Goal: Transaction & Acquisition: Purchase product/service

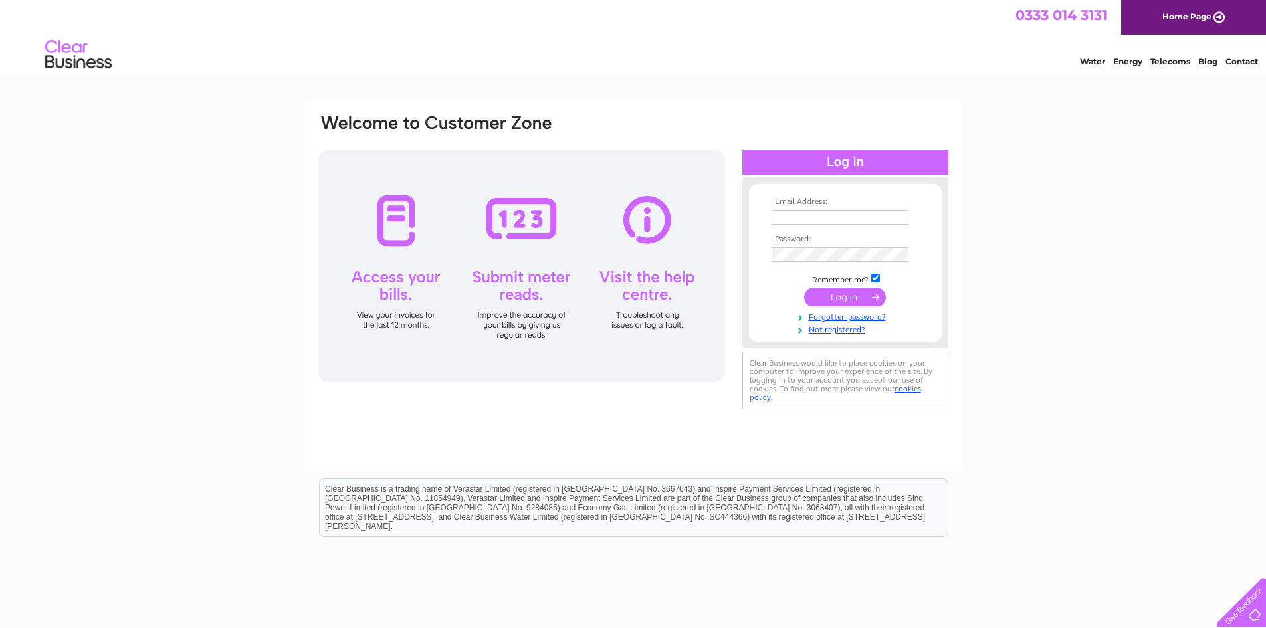
type input "sales@affordableaberdeen.co.uk"
click at [854, 294] on input "submit" at bounding box center [845, 297] width 82 height 19
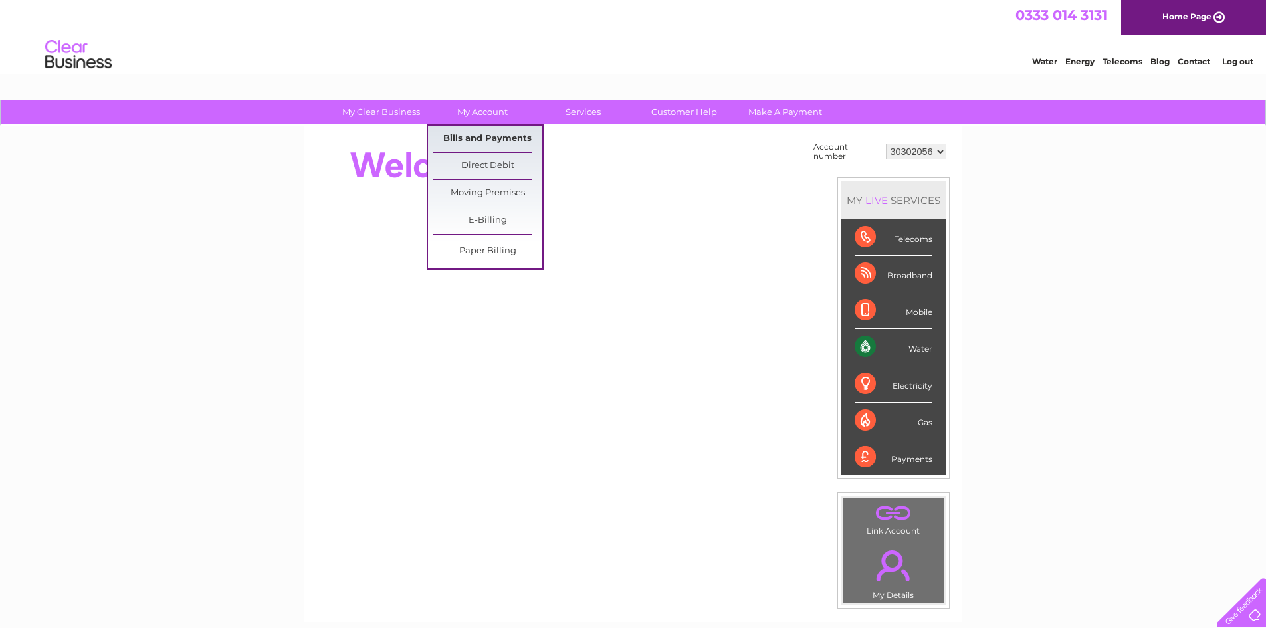
click at [476, 139] on link "Bills and Payments" at bounding box center [488, 139] width 110 height 27
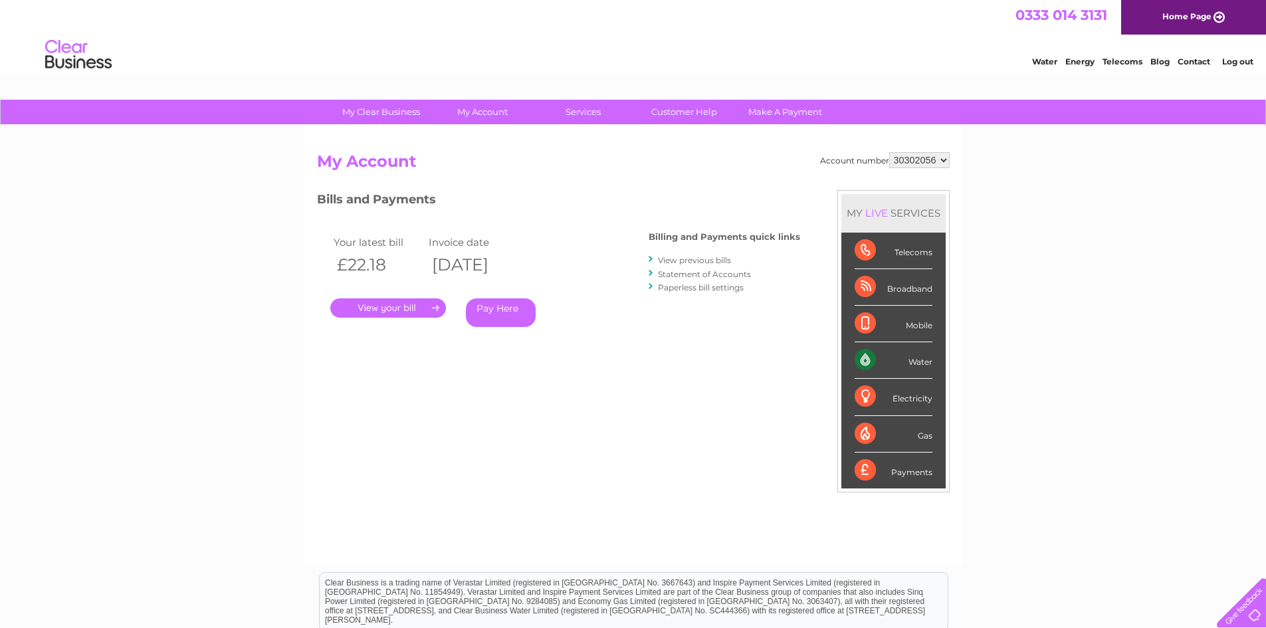
click at [405, 312] on link "." at bounding box center [388, 307] width 116 height 19
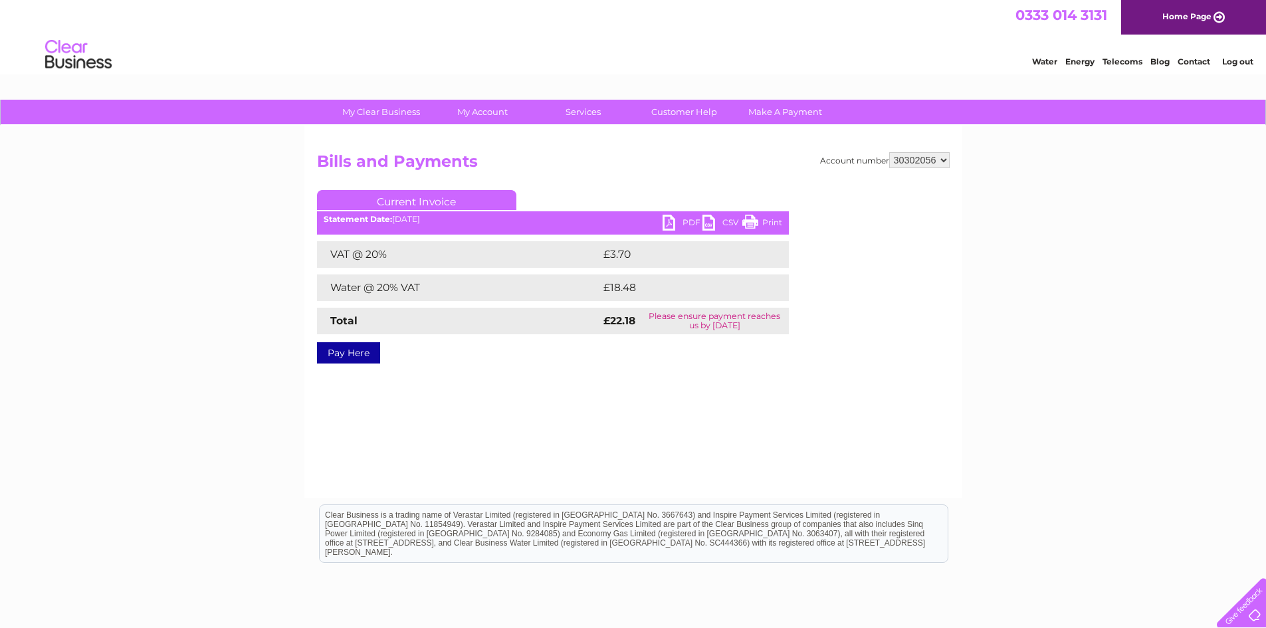
click at [682, 215] on link "PDF" at bounding box center [682, 224] width 40 height 19
click at [342, 355] on link "Pay Here" at bounding box center [348, 352] width 63 height 21
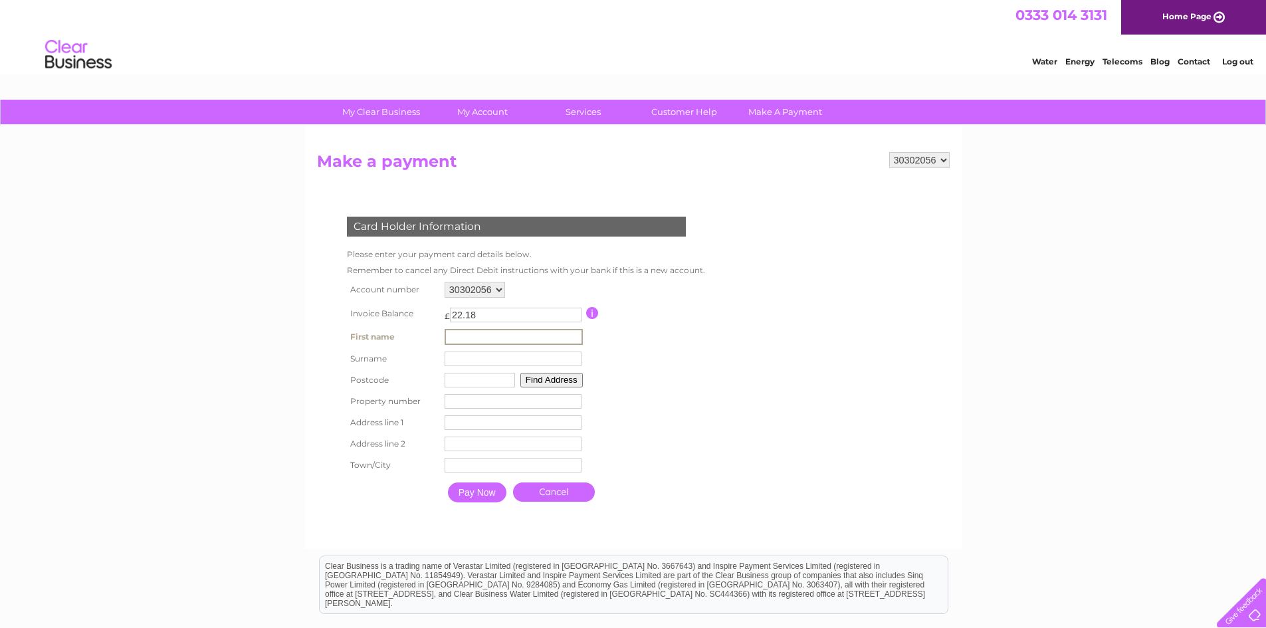
click at [460, 334] on input "text" at bounding box center [514, 337] width 138 height 16
type input "[PERSON_NAME]"
type input "Hunter"
type input "AB21 7AS"
type input "Lochgreens Farm Office"
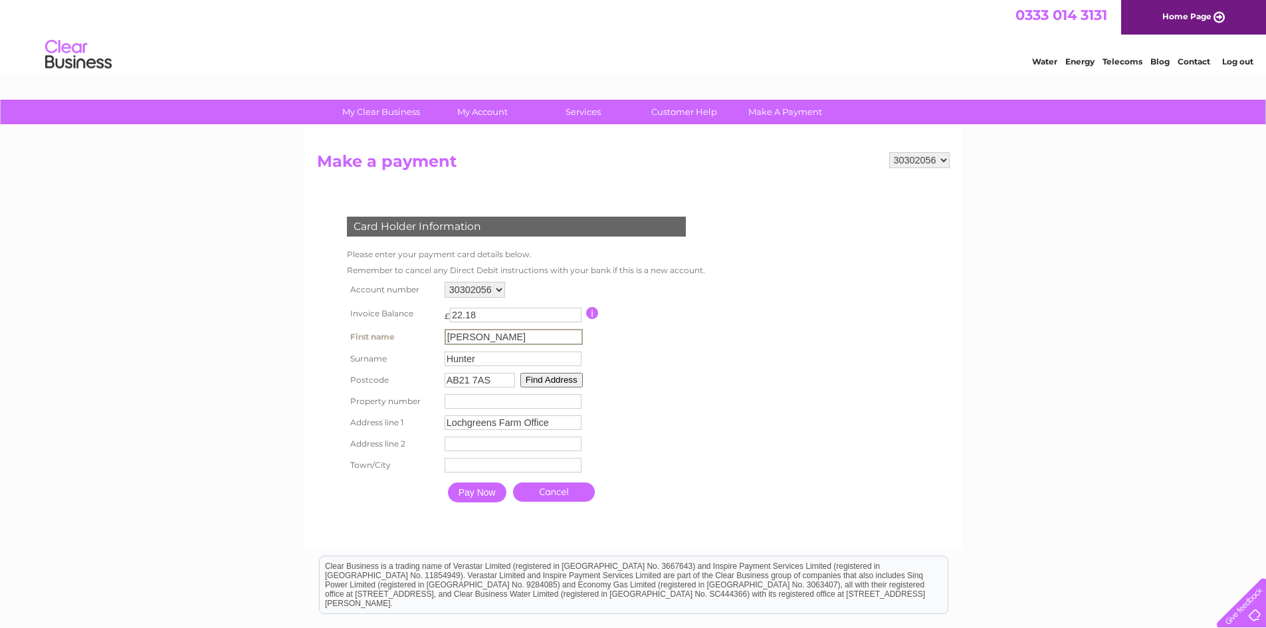
type input "Dyce"
click at [524, 397] on input "number" at bounding box center [513, 401] width 137 height 15
click at [524, 397] on input "number" at bounding box center [511, 400] width 137 height 15
click at [482, 493] on input "Pay Now" at bounding box center [476, 491] width 58 height 20
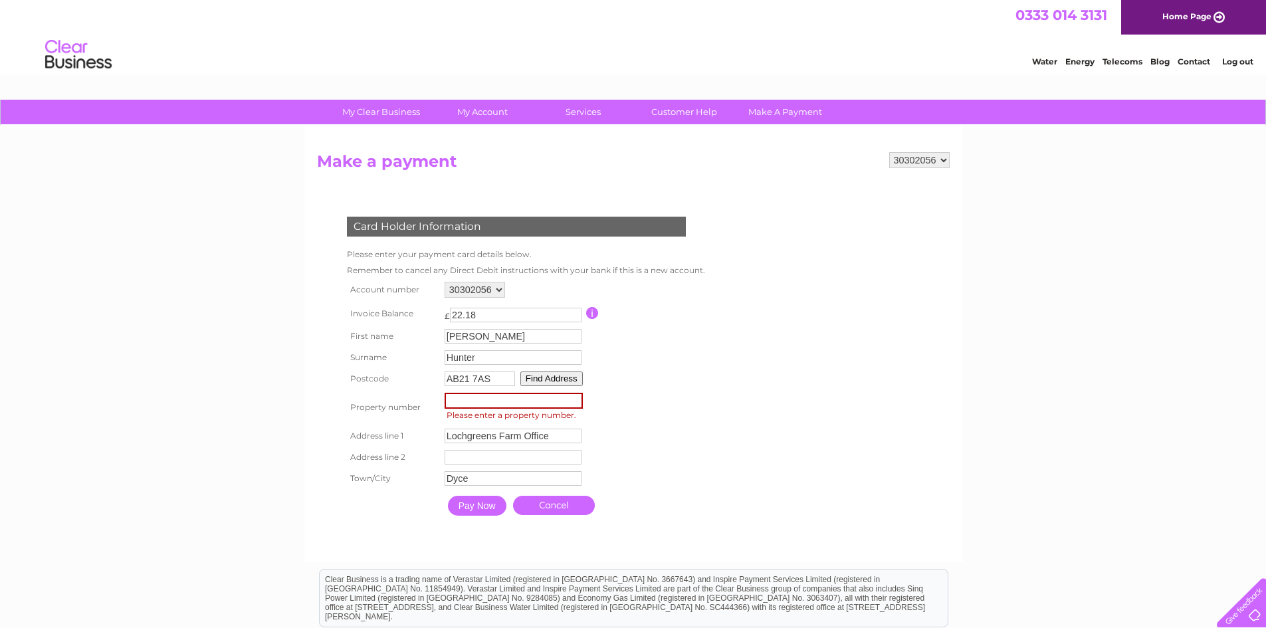
click at [504, 395] on input "number" at bounding box center [514, 401] width 138 height 16
click at [726, 397] on form "30302056 Make a payment Card Holder Information Please enter your payment card …" at bounding box center [633, 350] width 633 height 397
click at [515, 401] on input "number" at bounding box center [514, 401] width 138 height 16
click at [675, 388] on table "Account number 30302056 Invoice Balance £ 22.18 First name [PERSON_NAME]" at bounding box center [525, 400] width 362 height 244
click at [548, 377] on button "Find Address" at bounding box center [551, 378] width 62 height 15
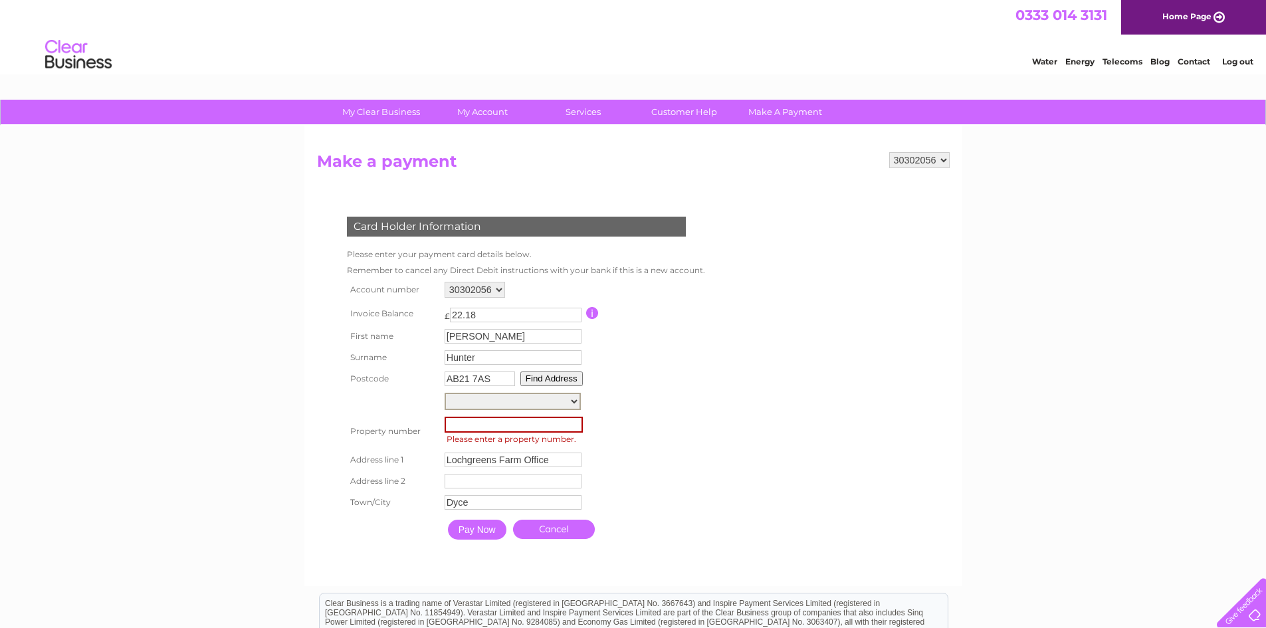
click at [535, 408] on select "[GEOGRAPHIC_DATA] [GEOGRAPHIC_DATA] [GEOGRAPHIC_DATA], [GEOGRAPHIC_DATA] [GEOGR…" at bounding box center [513, 401] width 136 height 17
select select ",,,[GEOGRAPHIC_DATA]"
click at [445, 393] on select "[GEOGRAPHIC_DATA] [GEOGRAPHIC_DATA] [GEOGRAPHIC_DATA], [GEOGRAPHIC_DATA] [GEOGR…" at bounding box center [513, 401] width 136 height 17
type input "[GEOGRAPHIC_DATA]"
